Goal: Information Seeking & Learning: Find specific fact

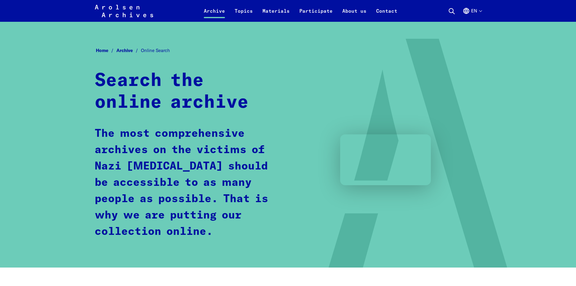
scroll to position [303, 0]
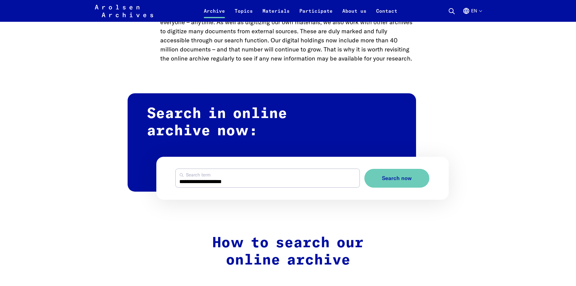
click at [237, 182] on input "**********" at bounding box center [268, 178] width 184 height 18
type input "*"
type input "**********"
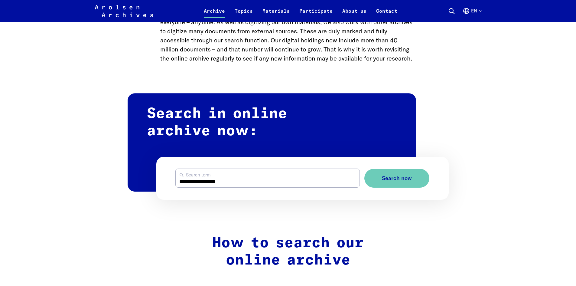
click at [365, 169] on button "Search now" at bounding box center [397, 178] width 65 height 19
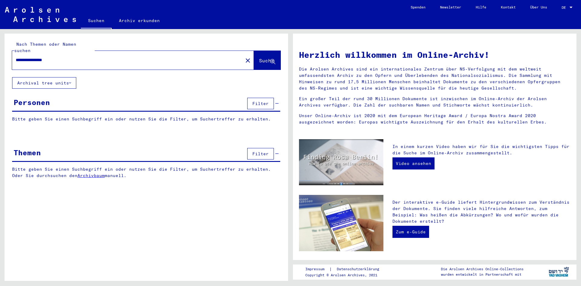
click at [252, 98] on button "Filter" at bounding box center [260, 103] width 27 height 11
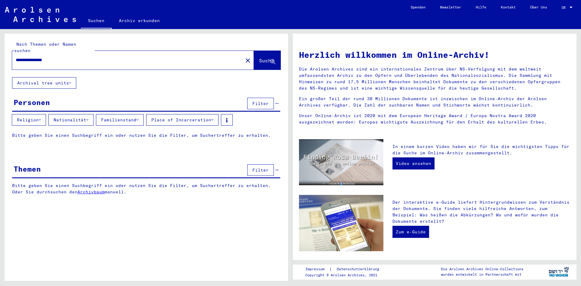
drag, startPoint x: 63, startPoint y: 52, endPoint x: 41, endPoint y: 54, distance: 22.2
click at [41, 57] on input "**********" at bounding box center [126, 60] width 220 height 6
type input "*********"
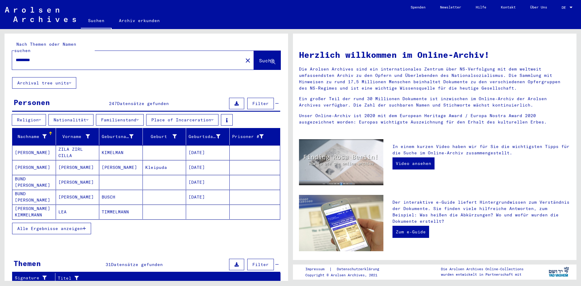
click at [74, 226] on button "Alle Ergebnisse anzeigen" at bounding box center [51, 228] width 79 height 11
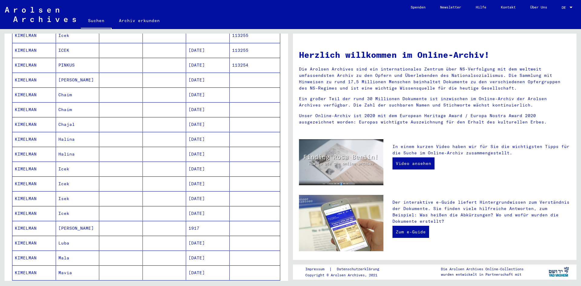
scroll to position [272, 0]
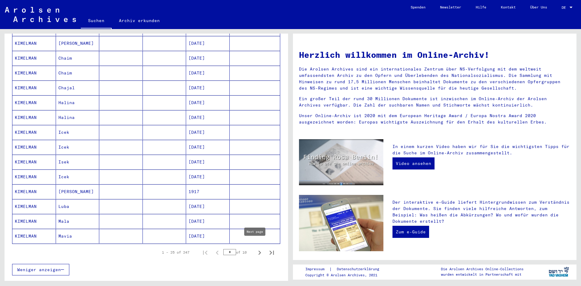
click at [255, 248] on icon "Next page" at bounding box center [259, 252] width 8 height 8
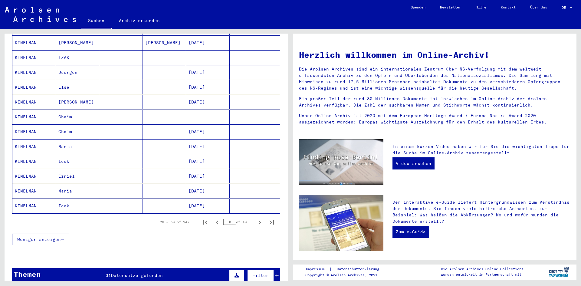
scroll to position [333, 0]
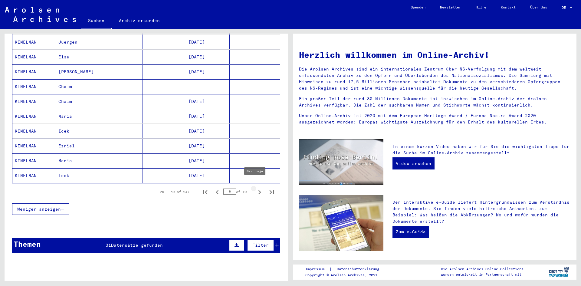
click at [255, 188] on icon "Next page" at bounding box center [259, 192] width 8 height 8
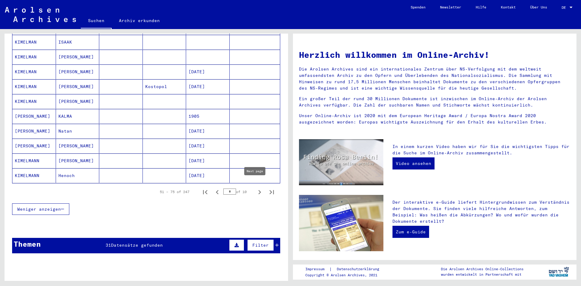
click at [255, 188] on icon "Next page" at bounding box center [259, 192] width 8 height 8
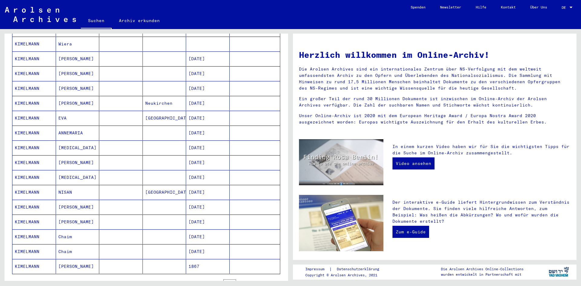
scroll to position [363, 0]
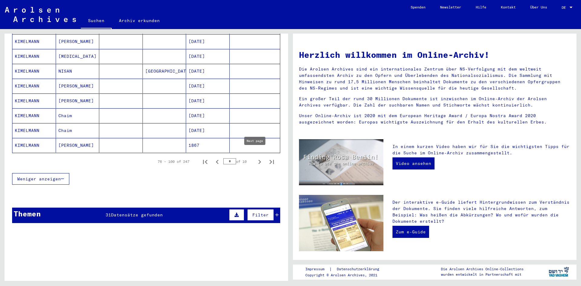
click at [255, 158] on icon "Next page" at bounding box center [259, 162] width 8 height 8
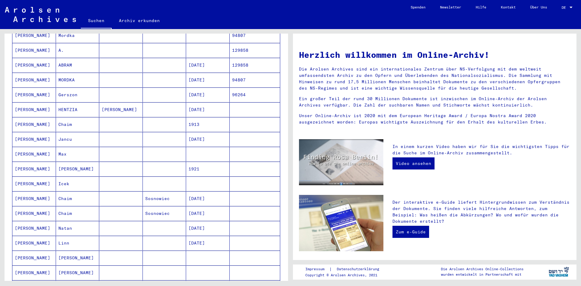
scroll to position [303, 0]
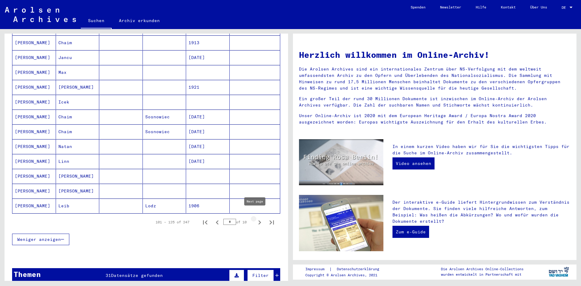
click at [255, 218] on icon "Next page" at bounding box center [259, 222] width 8 height 8
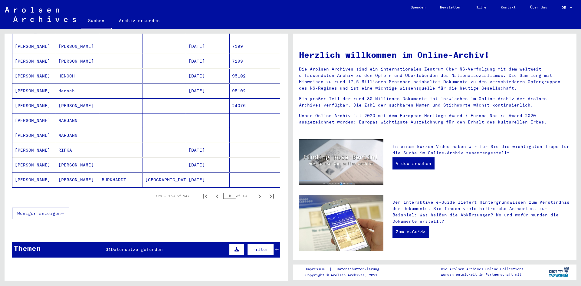
scroll to position [333, 0]
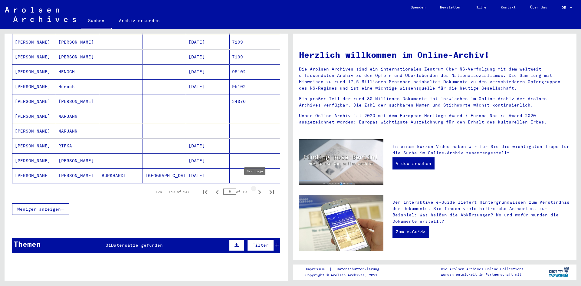
click at [256, 188] on icon "Next page" at bounding box center [259, 192] width 8 height 8
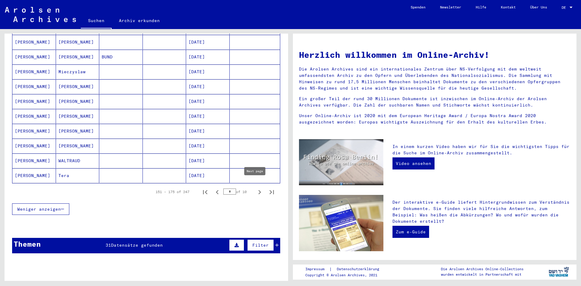
click at [258, 190] on icon "Next page" at bounding box center [259, 192] width 3 height 4
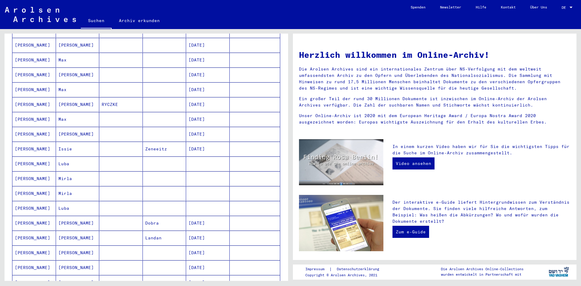
scroll to position [303, 0]
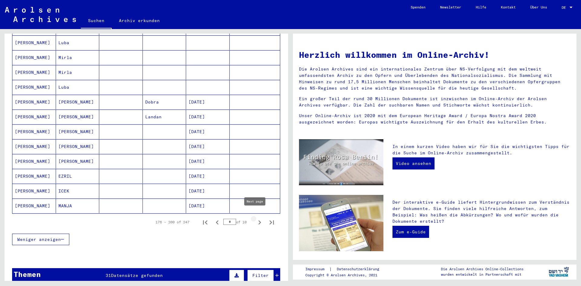
click at [257, 218] on icon "Next page" at bounding box center [259, 222] width 8 height 8
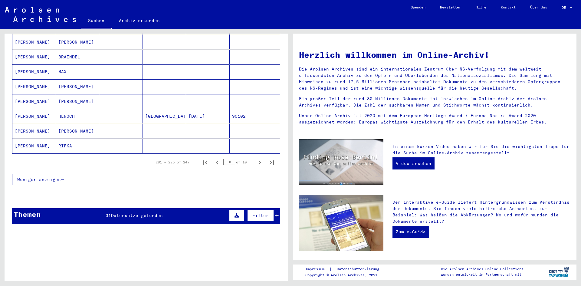
scroll to position [363, 0]
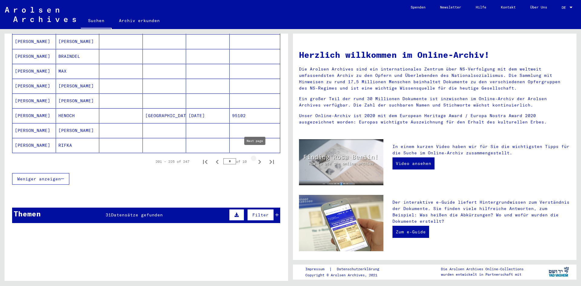
click at [255, 158] on icon "Next page" at bounding box center [259, 162] width 8 height 8
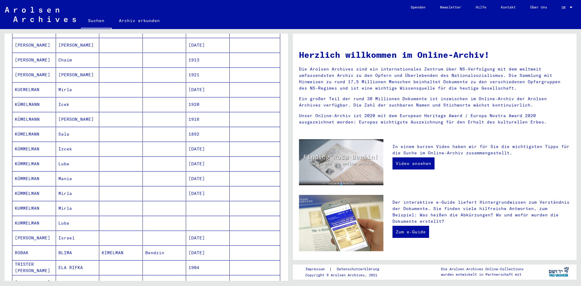
scroll to position [333, 0]
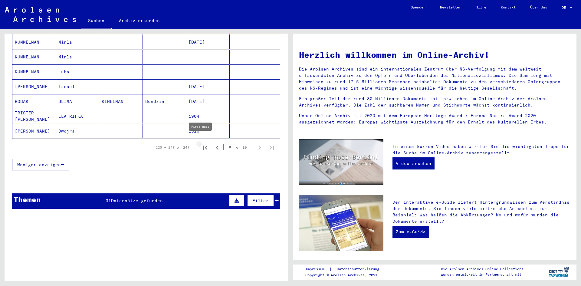
click at [203, 143] on icon "First page" at bounding box center [205, 147] width 8 height 8
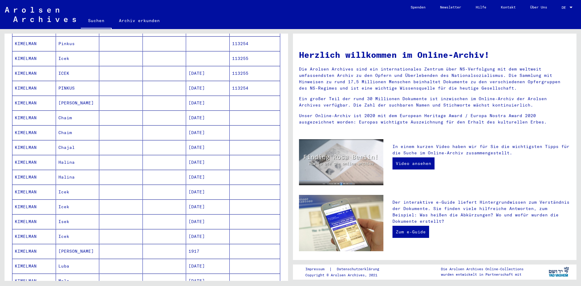
scroll to position [303, 0]
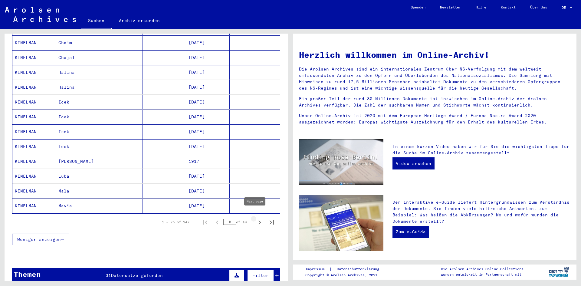
click at [258, 220] on icon "Next page" at bounding box center [259, 222] width 3 height 4
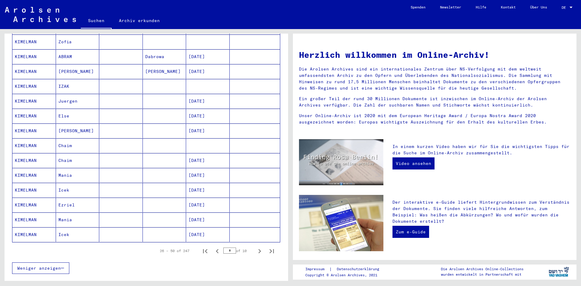
scroll to position [333, 0]
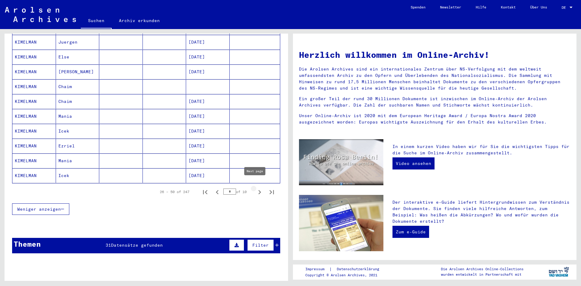
click at [255, 188] on icon "Next page" at bounding box center [259, 192] width 8 height 8
type input "*"
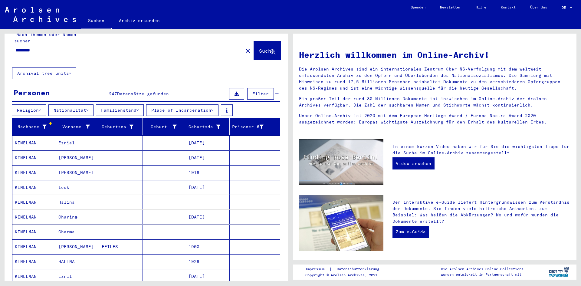
scroll to position [0, 0]
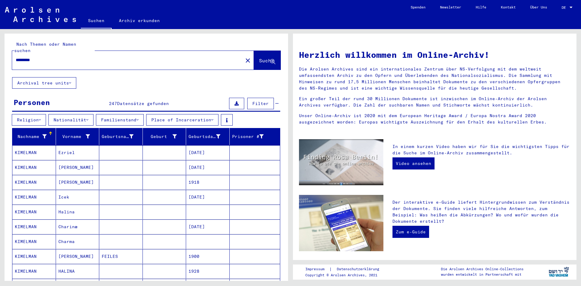
click at [21, 57] on input "*********" at bounding box center [126, 60] width 220 height 6
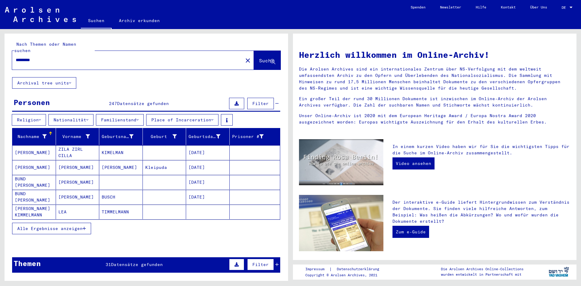
click at [58, 226] on span "Alle Ergebnisse anzeigen" at bounding box center [49, 228] width 65 height 5
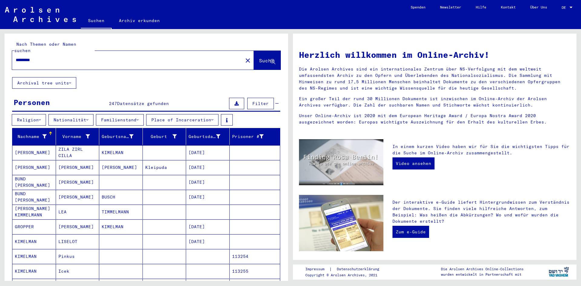
click at [52, 57] on input "*********" at bounding box center [126, 60] width 220 height 6
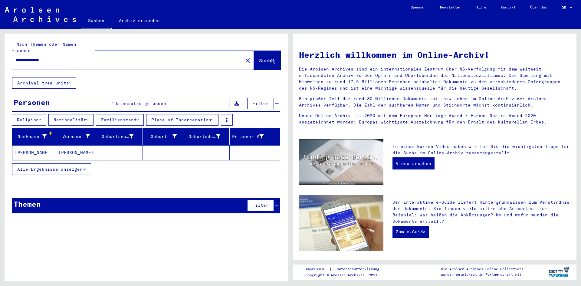
click at [70, 147] on mat-cell "[PERSON_NAME]" at bounding box center [78, 152] width 44 height 15
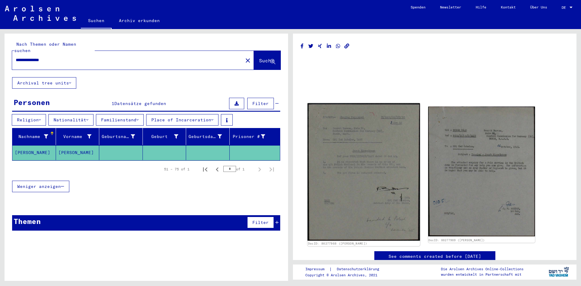
click at [364, 169] on img at bounding box center [363, 172] width 112 height 138
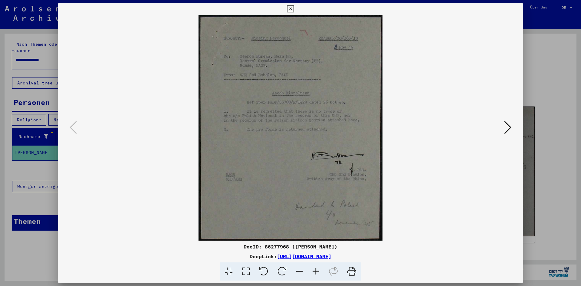
click at [267, 121] on img at bounding box center [291, 127] width 424 height 225
click at [316, 273] on icon at bounding box center [316, 271] width 16 height 18
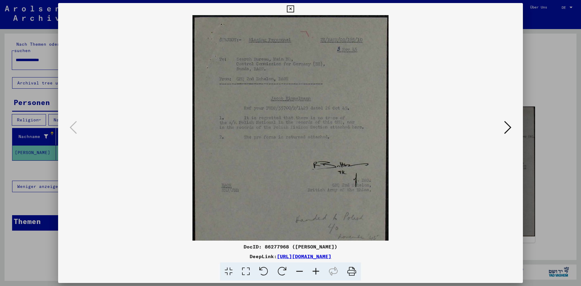
click at [316, 273] on icon at bounding box center [316, 271] width 16 height 18
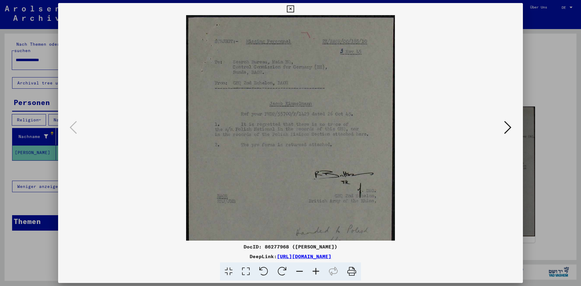
click at [316, 273] on icon at bounding box center [316, 271] width 16 height 18
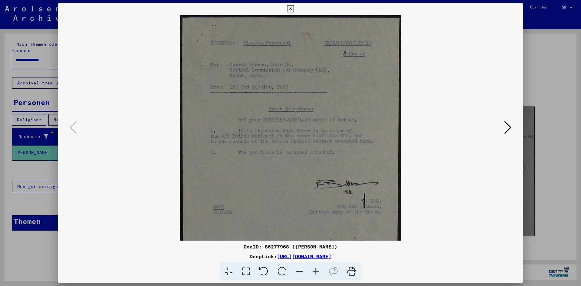
click at [316, 273] on icon at bounding box center [316, 271] width 16 height 18
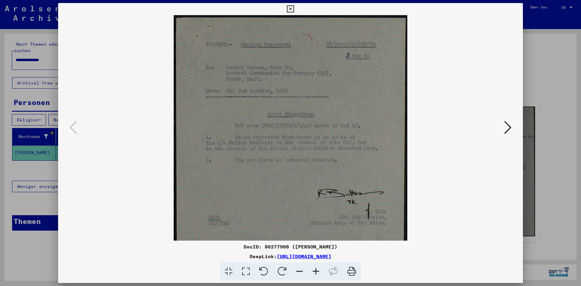
drag, startPoint x: 366, startPoint y: 175, endPoint x: 358, endPoint y: 216, distance: 42.3
click at [358, 216] on img at bounding box center [290, 158] width 233 height 286
click at [509, 129] on icon at bounding box center [507, 127] width 7 height 15
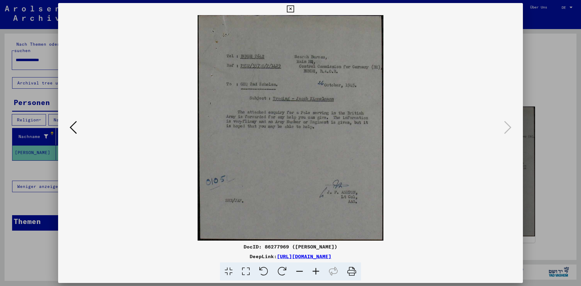
click at [320, 270] on icon at bounding box center [316, 271] width 16 height 18
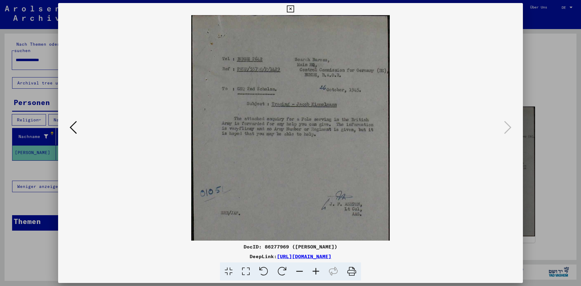
click at [320, 270] on icon at bounding box center [316, 271] width 16 height 18
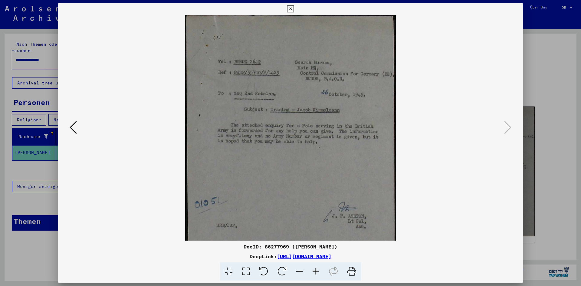
click at [312, 272] on icon at bounding box center [316, 271] width 16 height 18
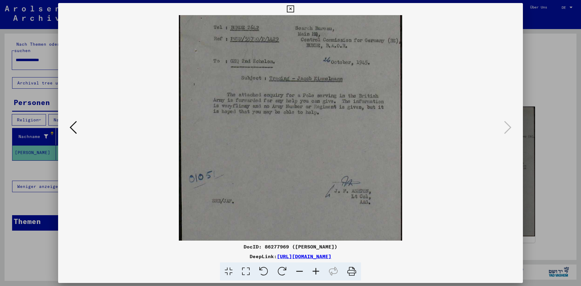
scroll to position [45, 0]
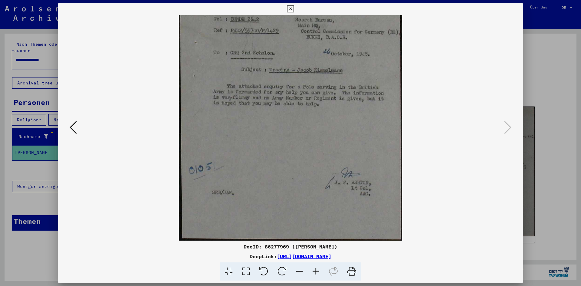
drag, startPoint x: 352, startPoint y: 192, endPoint x: 360, endPoint y: 102, distance: 90.5
click at [360, 102] on img at bounding box center [290, 105] width 223 height 271
click at [441, 100] on viewer-one-image at bounding box center [291, 82] width 424 height 225
click at [560, 117] on div at bounding box center [290, 143] width 581 height 286
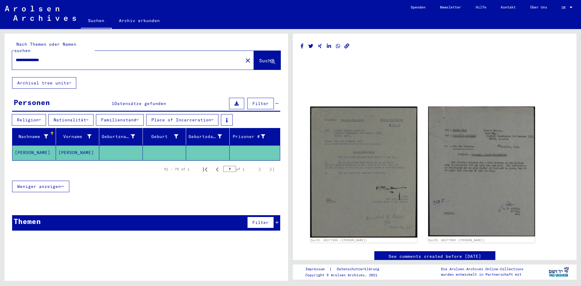
drag, startPoint x: 56, startPoint y: 54, endPoint x: 47, endPoint y: 53, distance: 8.3
click at [47, 57] on input "**********" at bounding box center [128, 60] width 224 height 6
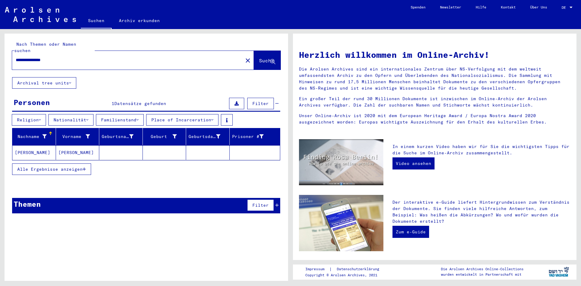
click at [70, 147] on mat-cell "[PERSON_NAME]" at bounding box center [78, 152] width 44 height 15
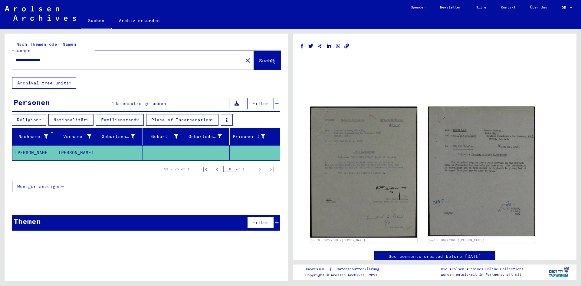
drag, startPoint x: 61, startPoint y: 54, endPoint x: 41, endPoint y: 56, distance: 20.1
click at [41, 57] on input "**********" at bounding box center [128, 60] width 224 height 6
type input "*********"
click at [173, 114] on button "Place of Incarceration" at bounding box center [182, 119] width 72 height 11
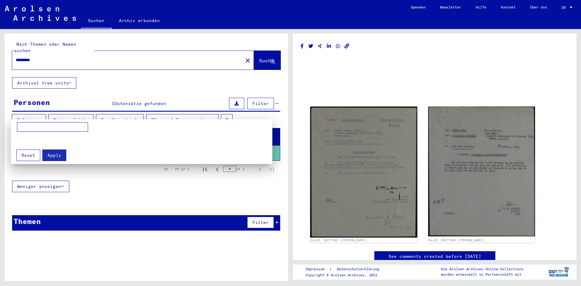
click at [78, 126] on input at bounding box center [52, 127] width 71 height 10
type input "******"
click at [50, 155] on span "Apply" at bounding box center [54, 154] width 14 height 5
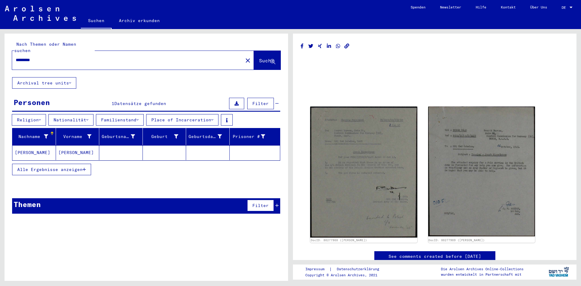
click at [70, 167] on span "Alle Ergebnisse anzeigen" at bounding box center [49, 169] width 65 height 5
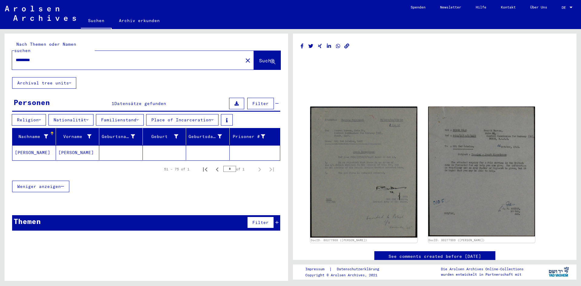
click at [71, 145] on mat-cell "[PERSON_NAME]" at bounding box center [78, 152] width 44 height 15
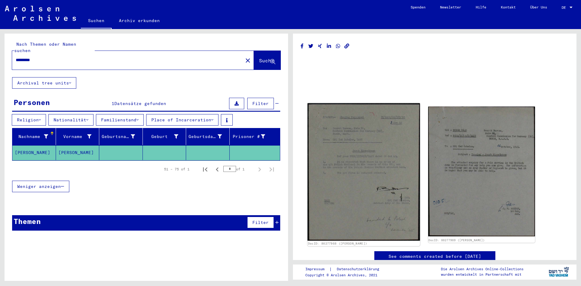
click at [353, 165] on img at bounding box center [363, 172] width 112 height 138
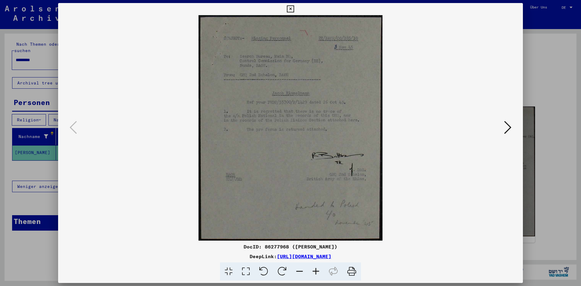
click at [547, 194] on div at bounding box center [290, 143] width 581 height 286
